Goal: Download file/media

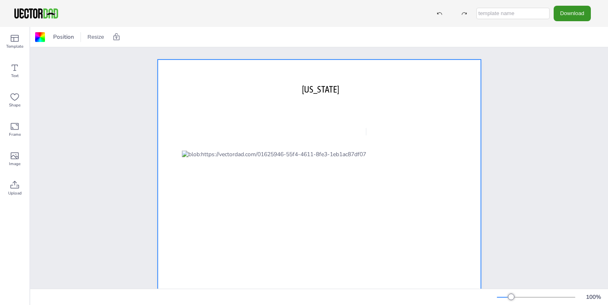
click at [568, 14] on button "Download" at bounding box center [571, 13] width 37 height 15
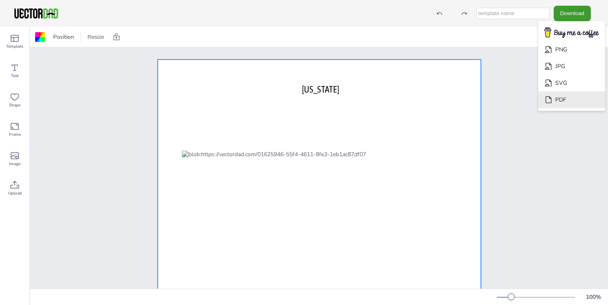
click at [559, 101] on li "PDF" at bounding box center [571, 99] width 67 height 17
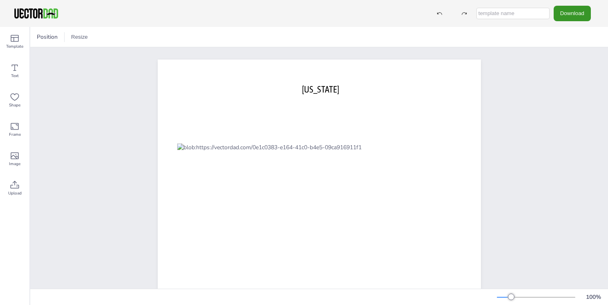
click at [570, 14] on button "Download" at bounding box center [571, 13] width 37 height 15
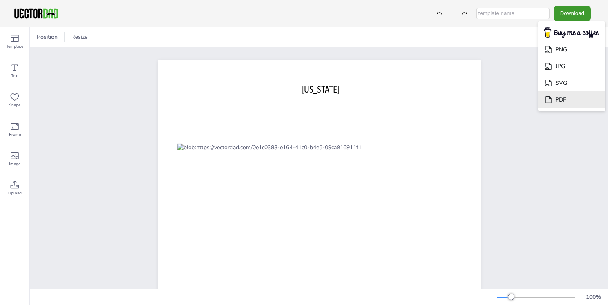
click at [563, 98] on li "PDF" at bounding box center [571, 99] width 67 height 17
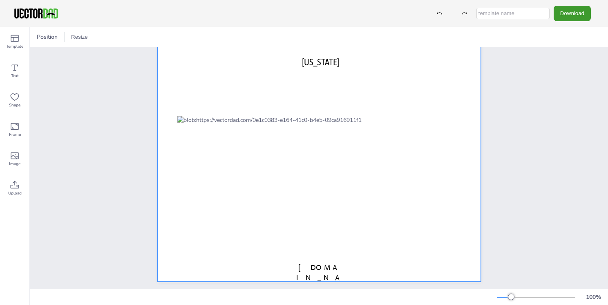
scroll to position [39, 0]
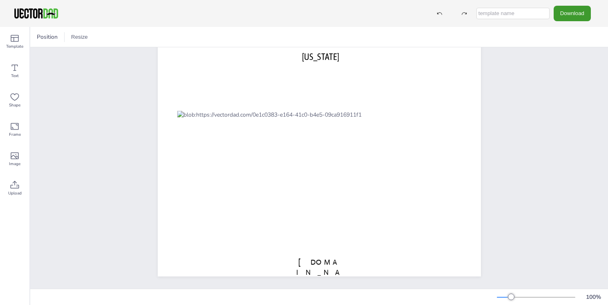
click at [511, 297] on div at bounding box center [511, 297] width 7 height 7
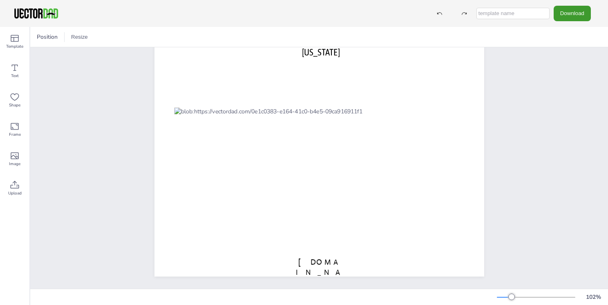
click at [519, 295] on div at bounding box center [536, 297] width 78 height 7
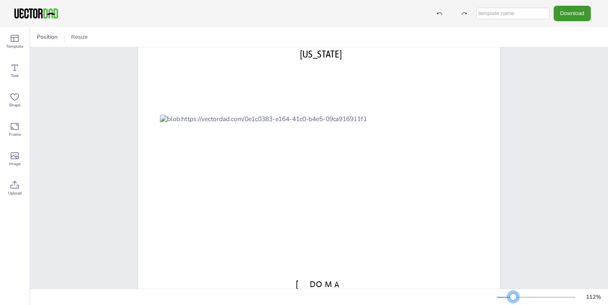
drag, startPoint x: 532, startPoint y: 294, endPoint x: 517, endPoint y: 290, distance: 16.3
click at [515, 290] on div "112 %" at bounding box center [318, 297] width 577 height 16
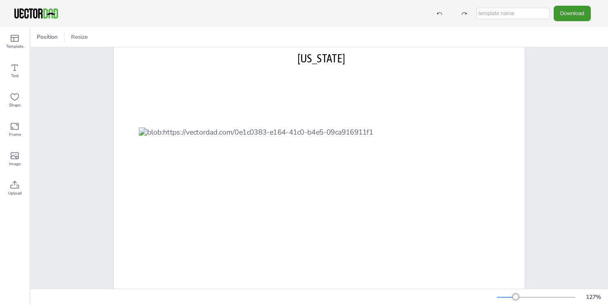
drag, startPoint x: 519, startPoint y: 290, endPoint x: 528, endPoint y: 289, distance: 8.2
click at [527, 290] on div "127 %" at bounding box center [318, 297] width 577 height 16
drag, startPoint x: 528, startPoint y: 289, endPoint x: 532, endPoint y: 288, distance: 4.2
click at [531, 288] on div "Position Resize [US_STATE] [DOMAIN_NAME] 127 %" at bounding box center [318, 166] width 577 height 278
drag, startPoint x: 528, startPoint y: 296, endPoint x: 521, endPoint y: 298, distance: 6.5
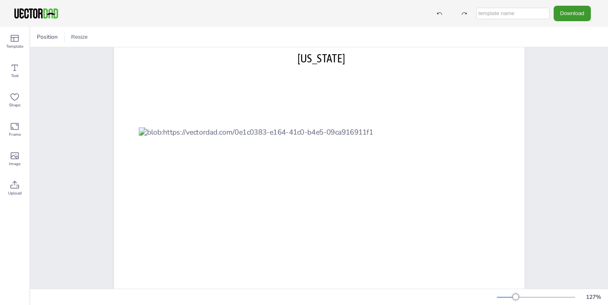
click at [528, 296] on div "127 %" at bounding box center [551, 297] width 108 height 13
click at [516, 298] on div at bounding box center [515, 297] width 7 height 7
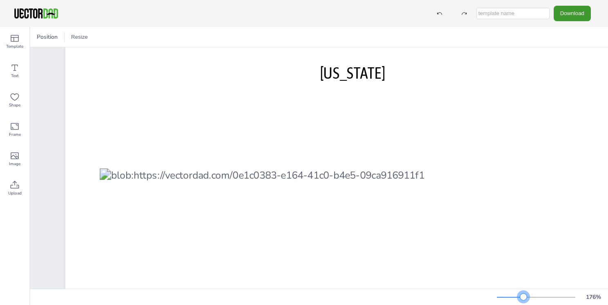
click at [524, 295] on div at bounding box center [536, 297] width 78 height 7
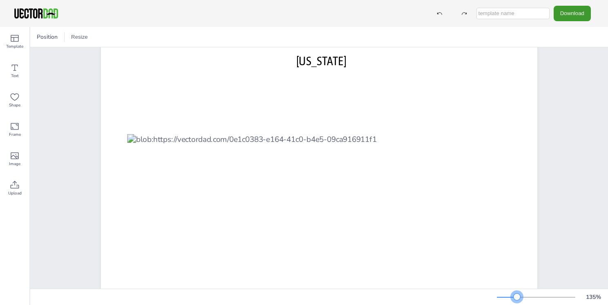
drag, startPoint x: 524, startPoint y: 295, endPoint x: 517, endPoint y: 296, distance: 7.9
click at [517, 296] on div at bounding box center [516, 297] width 7 height 7
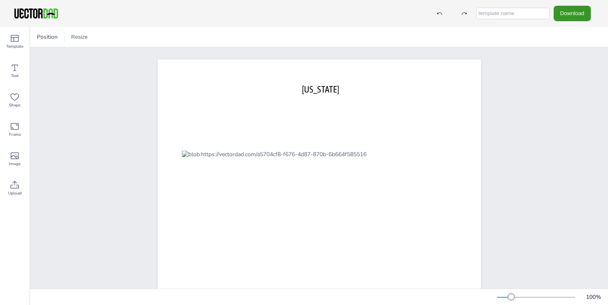
click at [569, 12] on button "Download" at bounding box center [571, 13] width 37 height 15
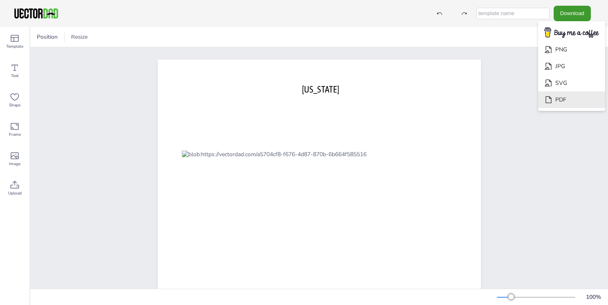
click at [562, 98] on li "PDF" at bounding box center [571, 99] width 67 height 17
